Goal: Task Accomplishment & Management: Manage account settings

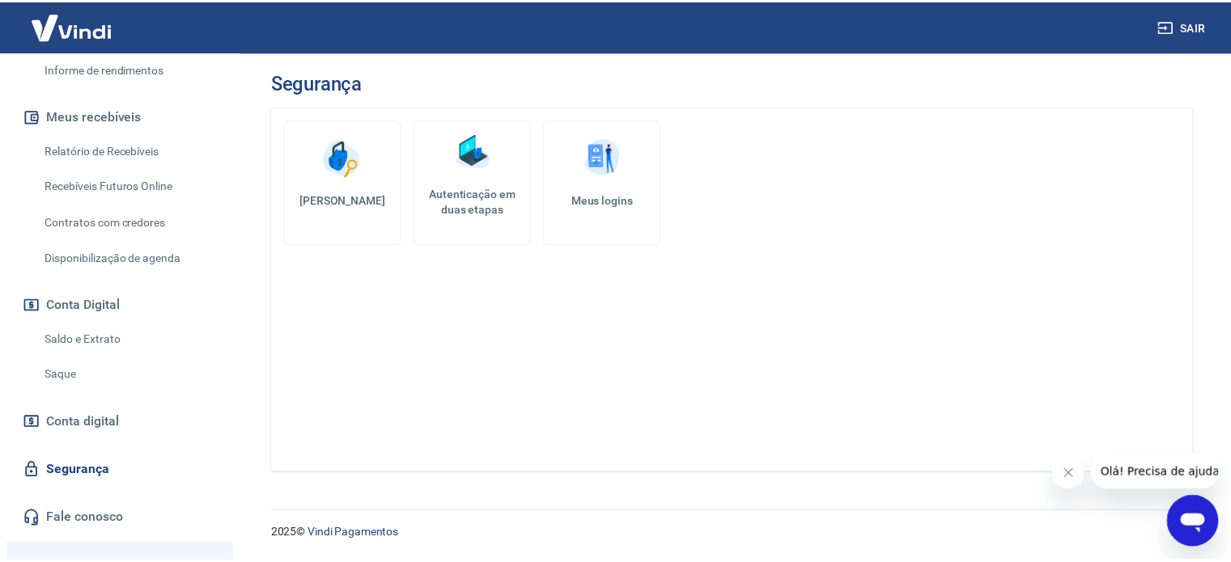
scroll to position [486, 0]
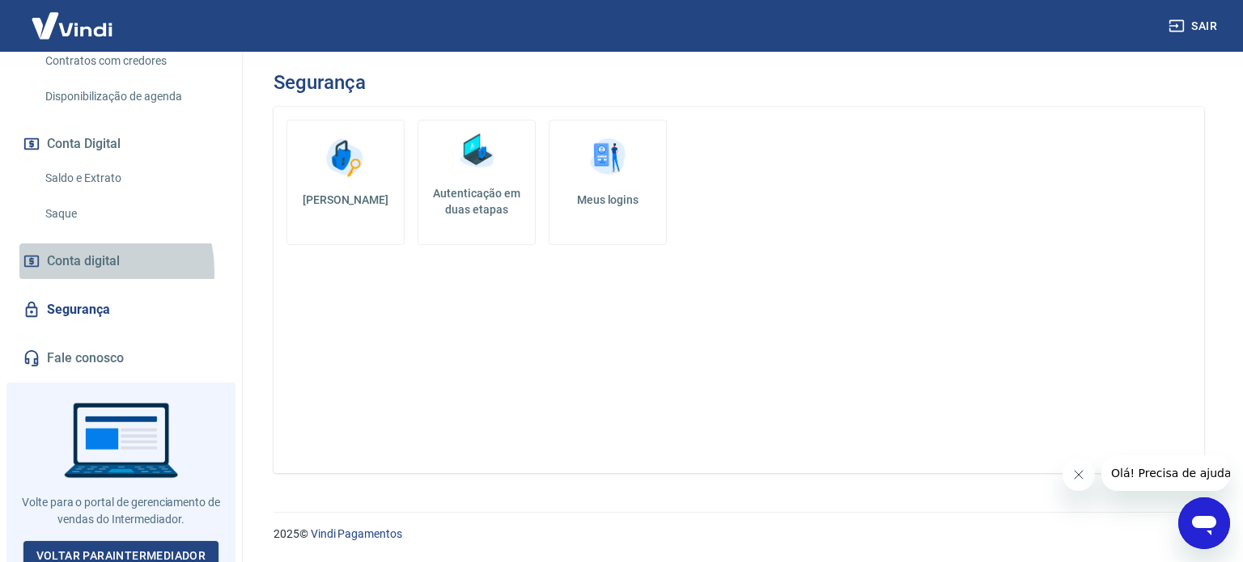
click at [86, 270] on span "Conta digital" at bounding box center [83, 261] width 73 height 23
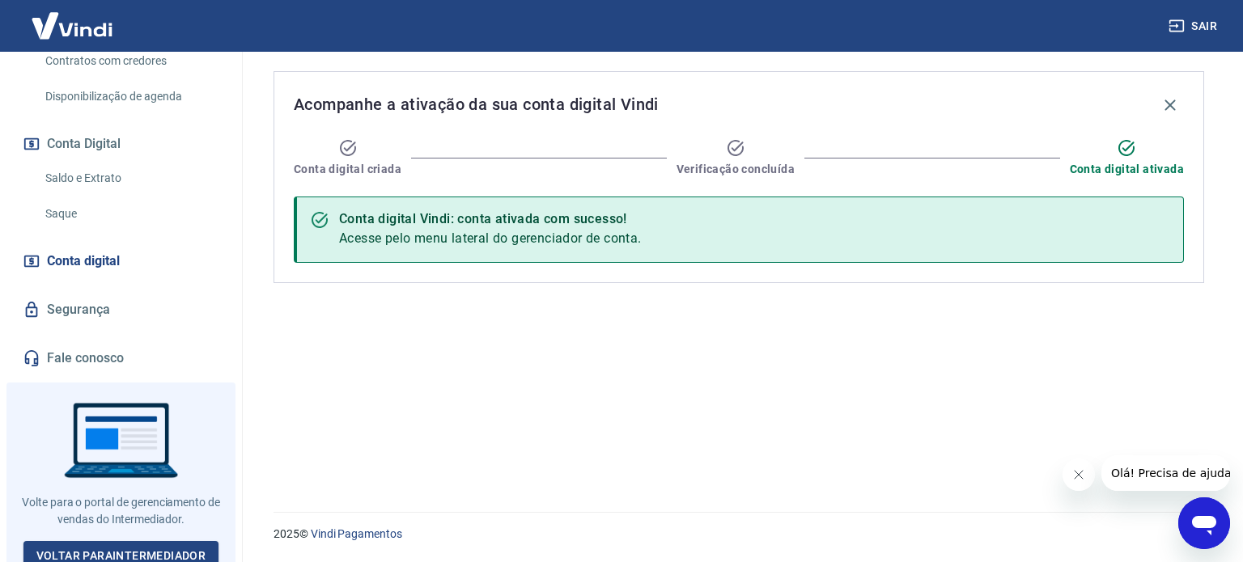
click at [107, 308] on link "Segurança" at bounding box center [120, 310] width 203 height 36
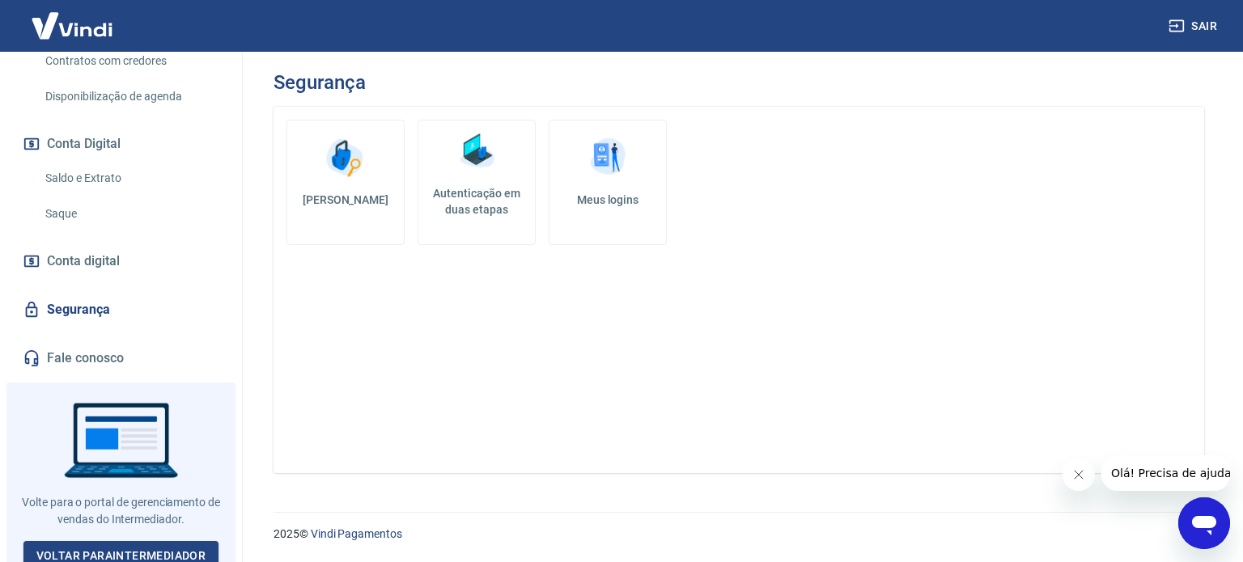
click at [630, 193] on h5 "Meus logins" at bounding box center [607, 200] width 91 height 16
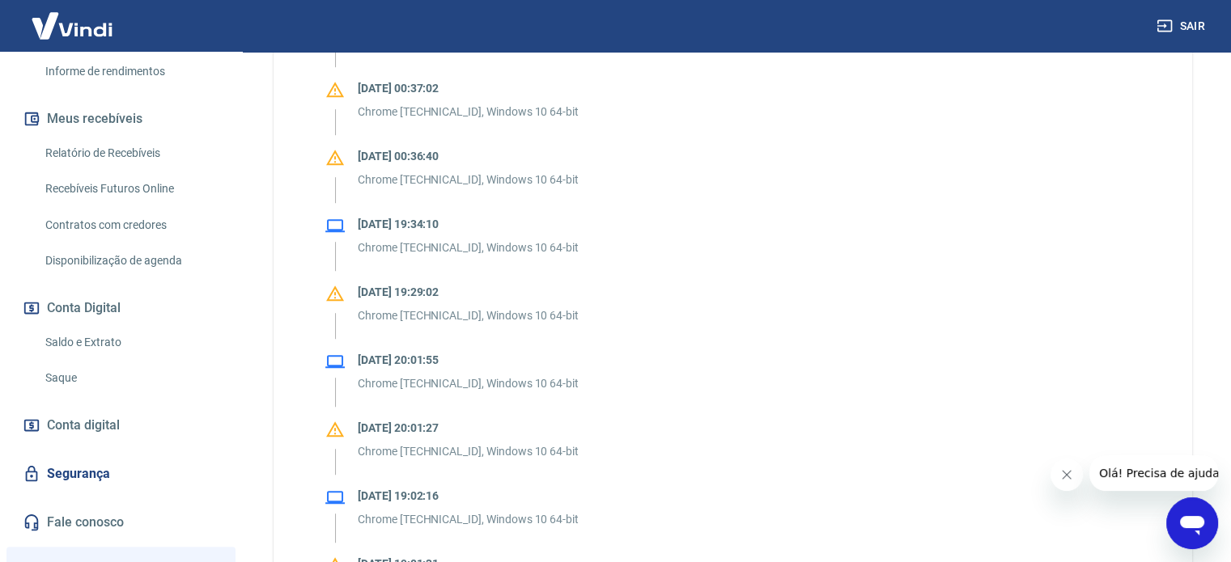
scroll to position [494, 0]
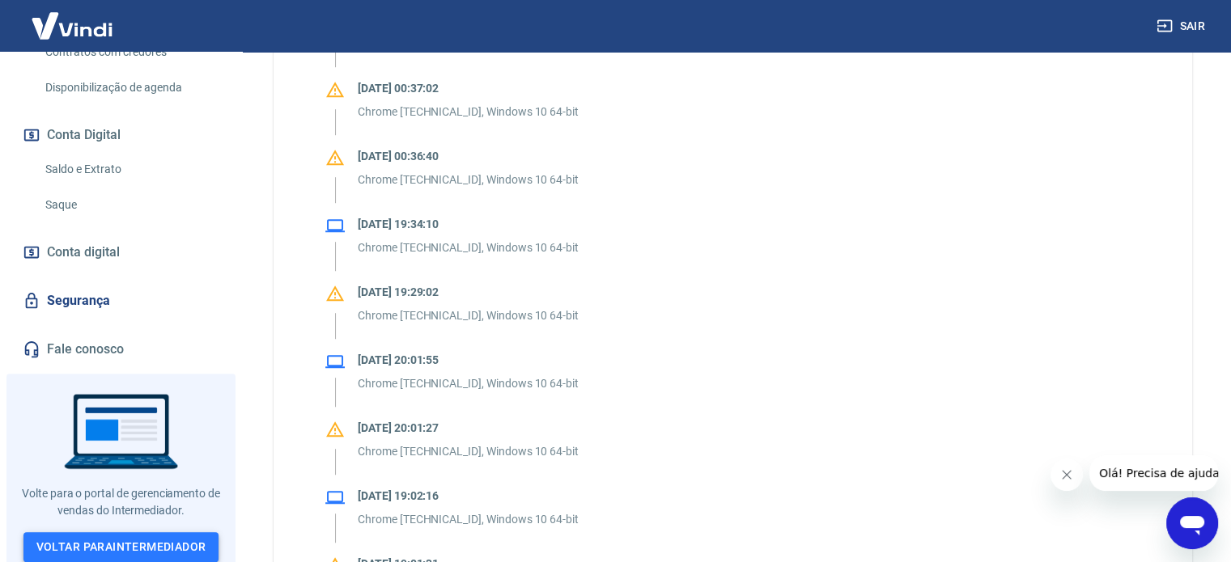
click at [112, 532] on link "Voltar para Intermediador" at bounding box center [121, 547] width 196 height 30
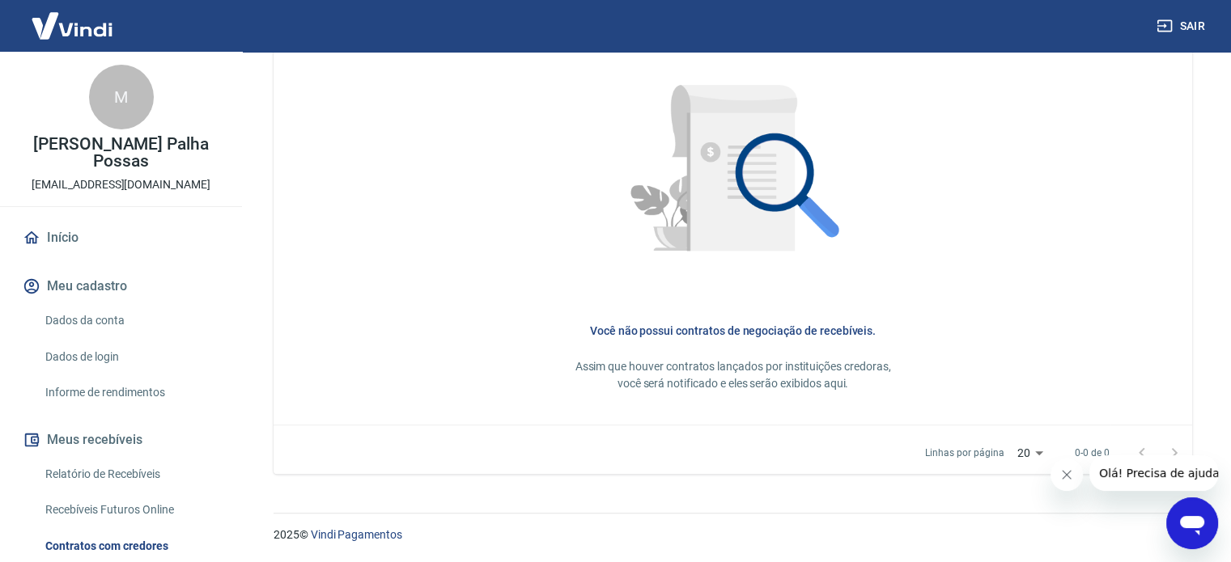
scroll to position [350, 0]
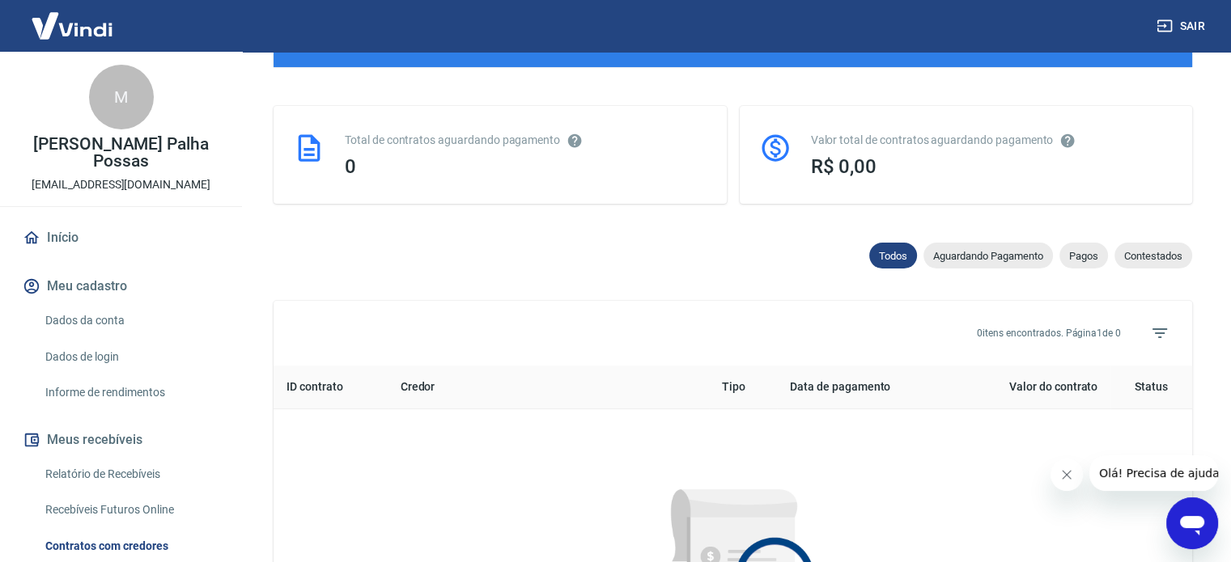
click at [95, 320] on link "Dados da conta" at bounding box center [131, 320] width 184 height 33
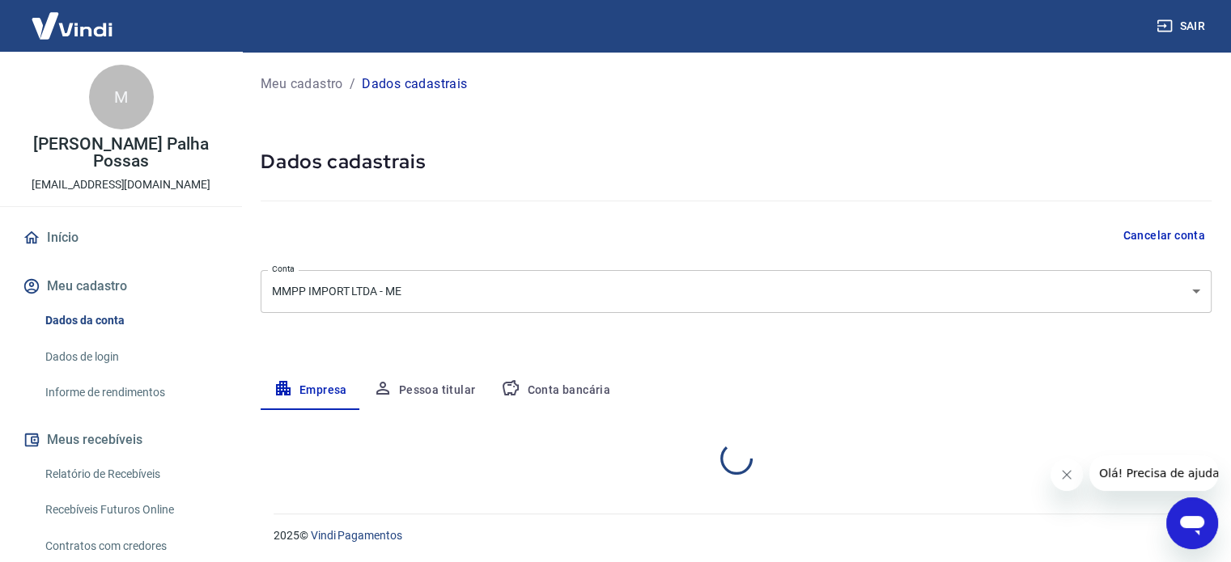
select select "RJ"
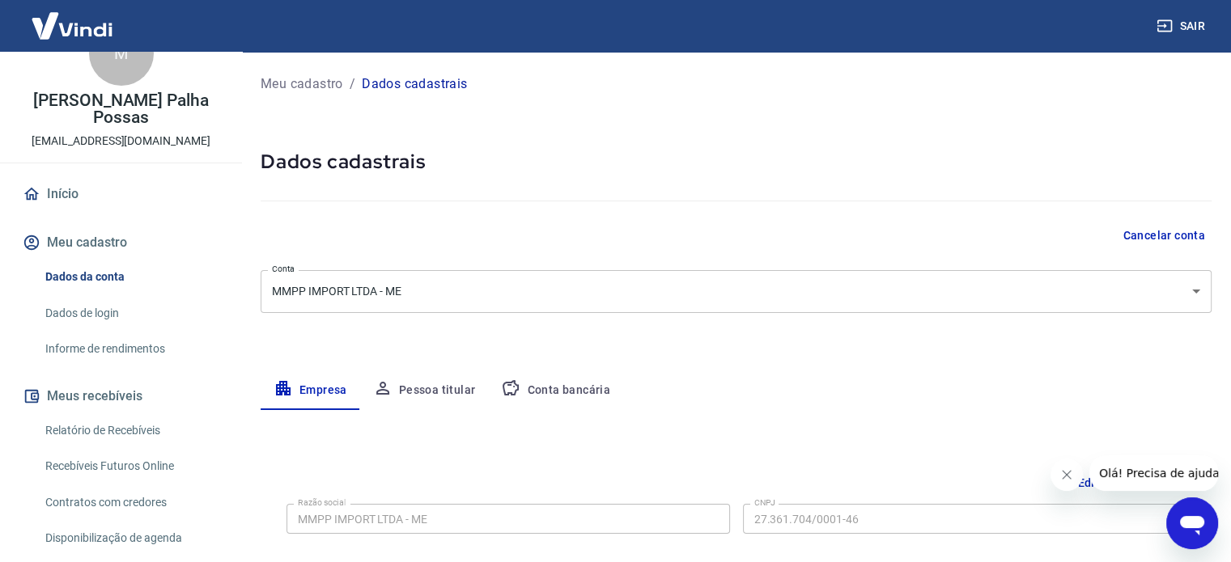
scroll to position [81, 0]
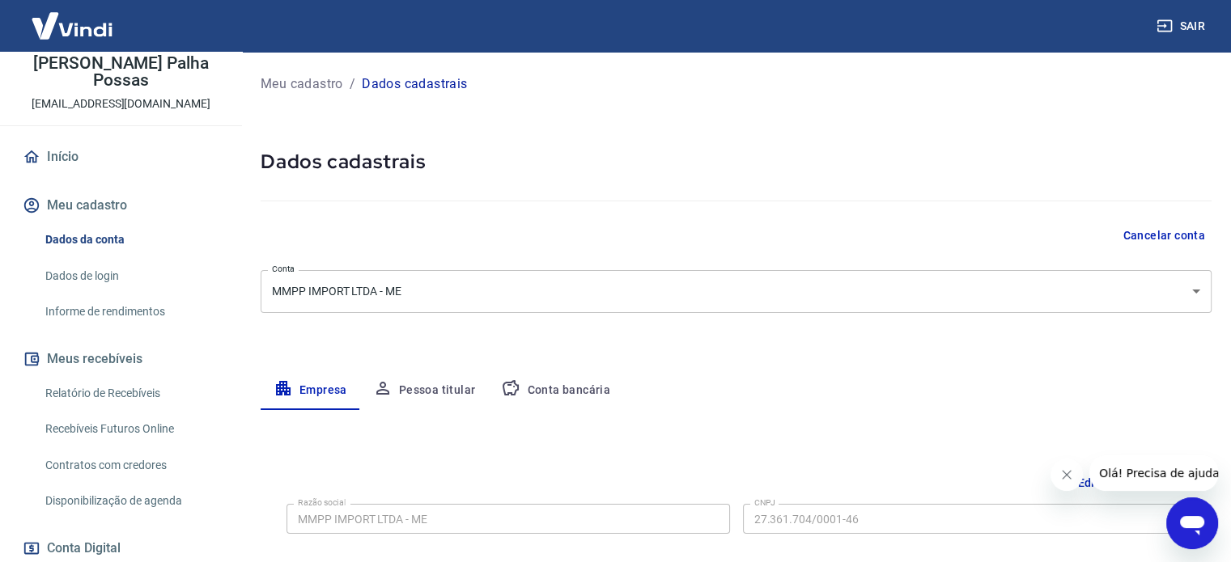
click at [120, 277] on link "Dados de login" at bounding box center [131, 276] width 184 height 33
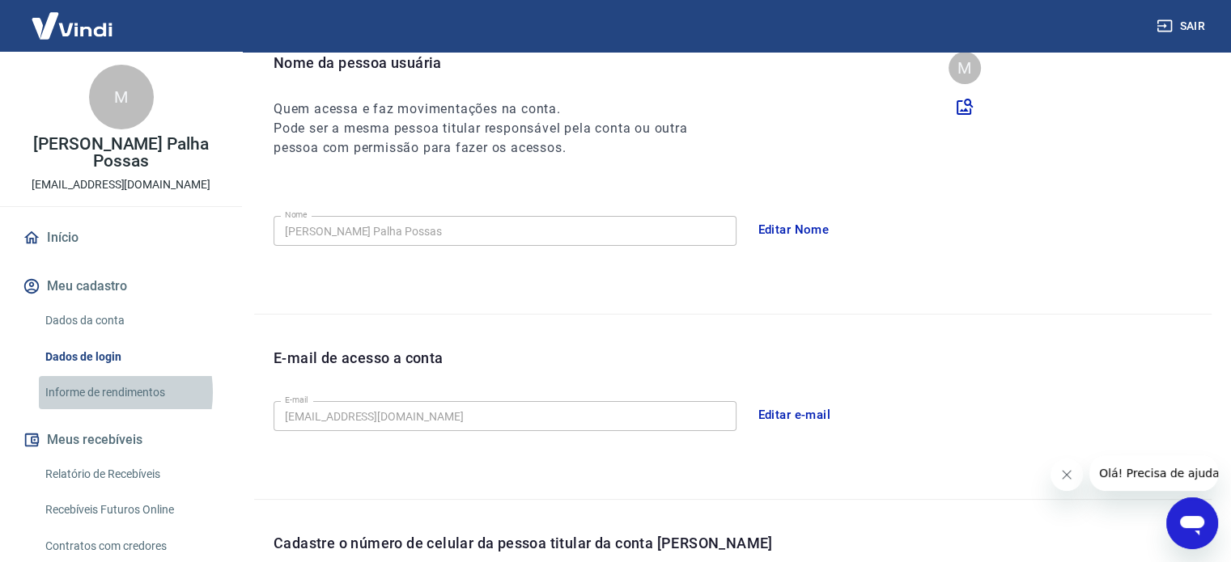
click at [95, 392] on link "Informe de rendimentos" at bounding box center [131, 392] width 184 height 33
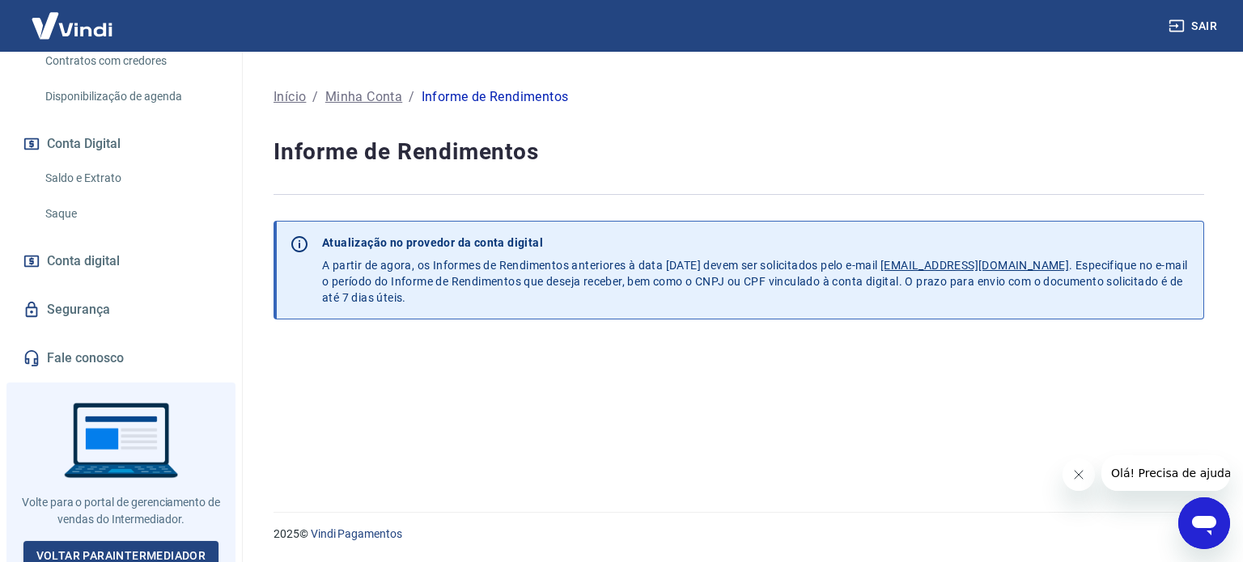
scroll to position [494, 0]
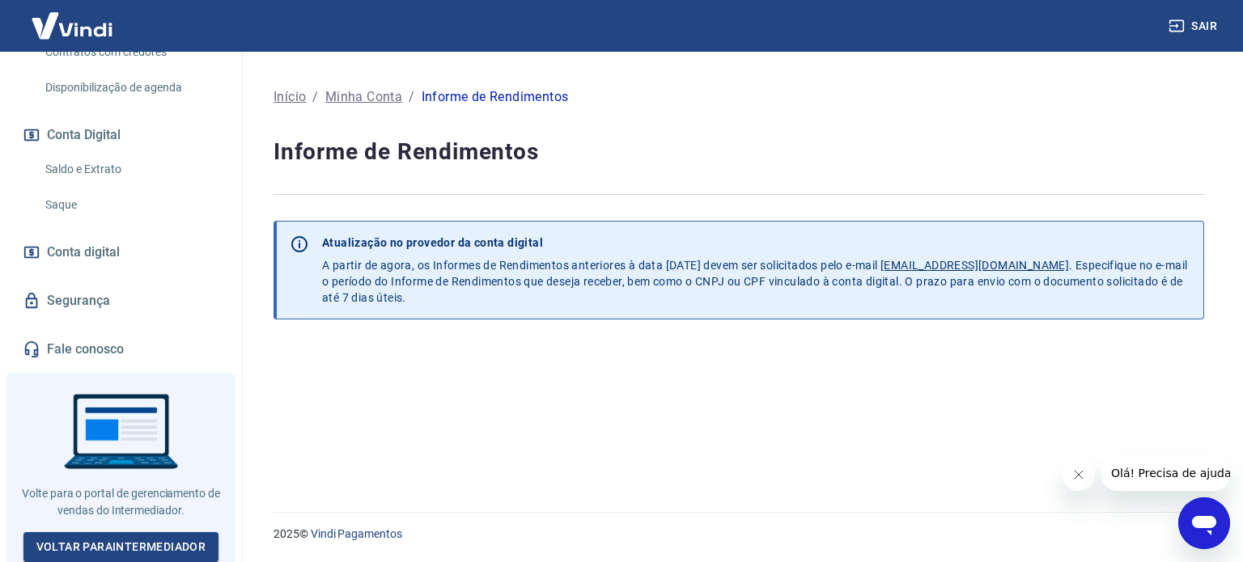
click at [104, 249] on span "Conta digital" at bounding box center [83, 252] width 73 height 23
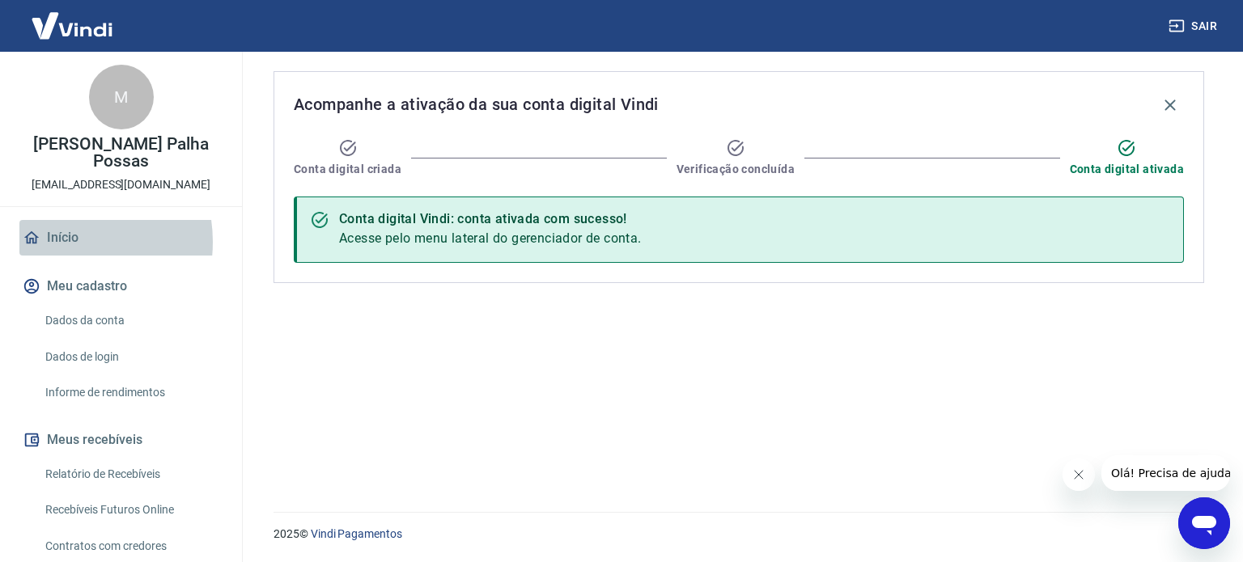
click at [60, 242] on link "Início" at bounding box center [120, 238] width 203 height 36
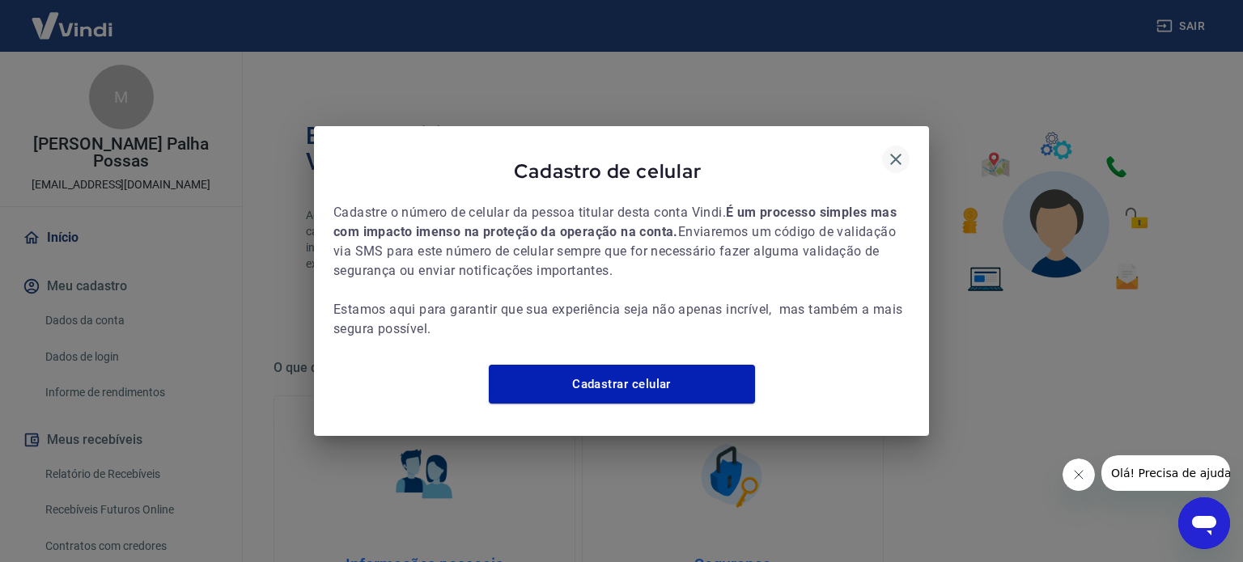
click at [901, 150] on icon "button" at bounding box center [895, 159] width 19 height 19
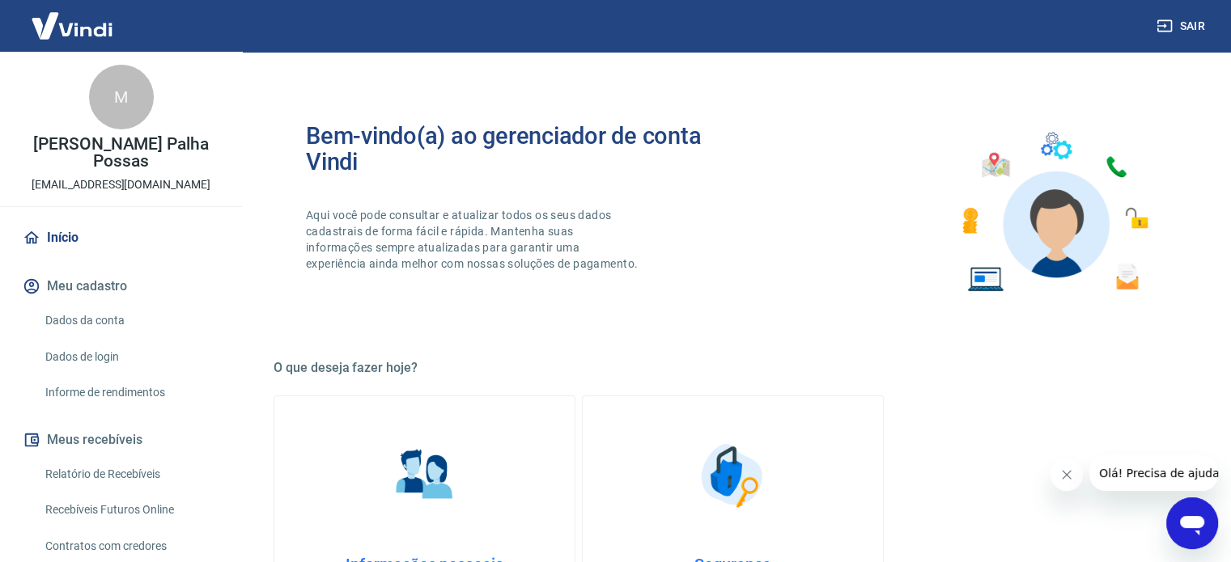
scroll to position [494, 0]
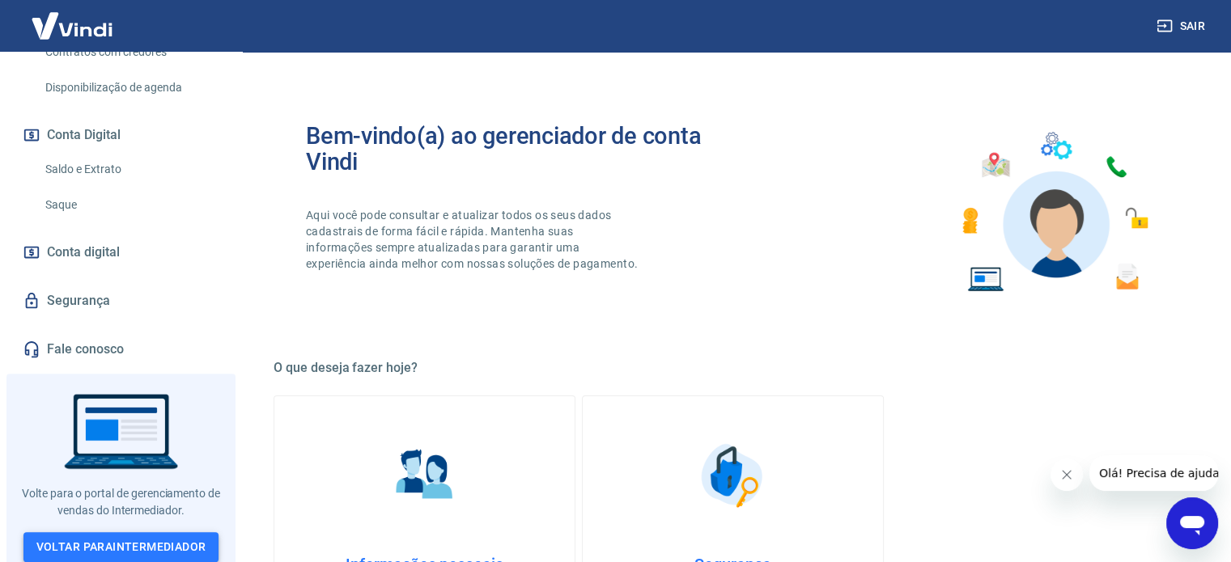
click at [86, 537] on link "Voltar para Intermediador" at bounding box center [121, 547] width 196 height 30
